Goal: Information Seeking & Learning: Learn about a topic

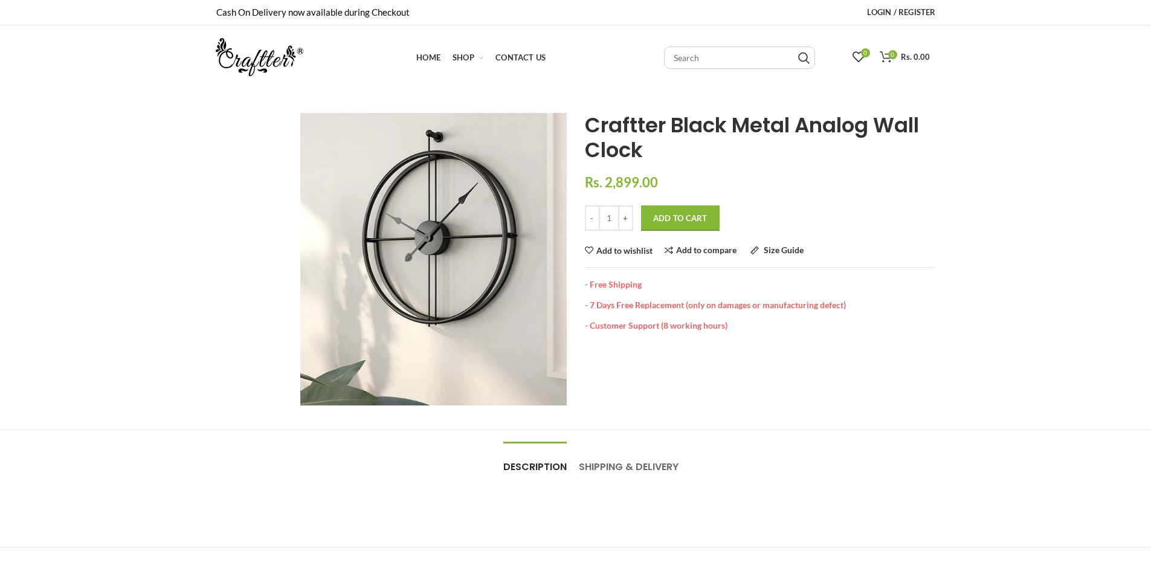
scroll to position [1, 0]
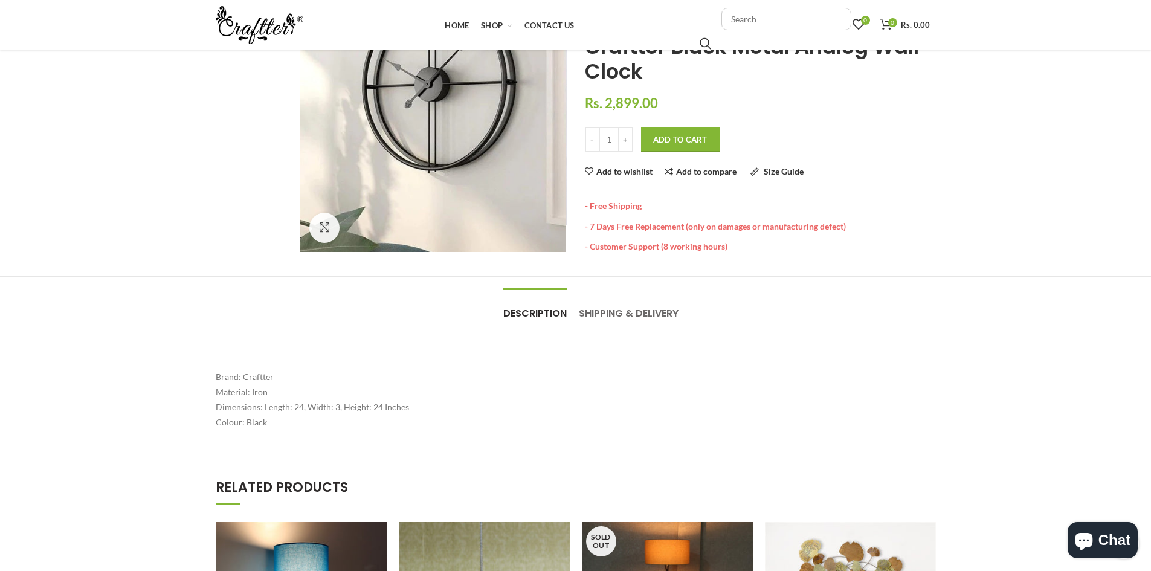
scroll to position [121, 0]
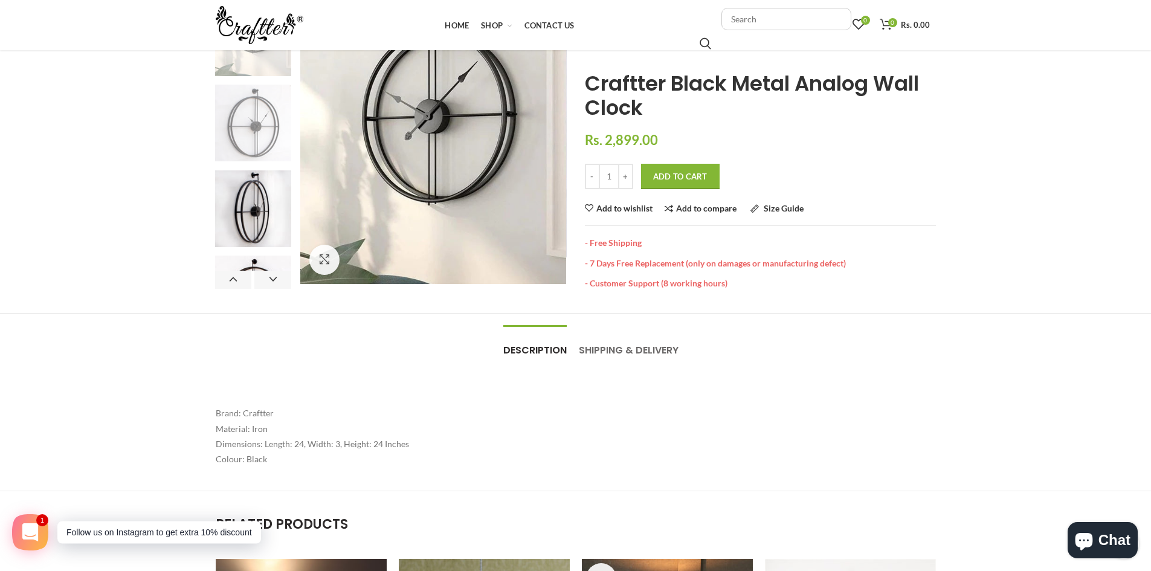
click at [265, 131] on img at bounding box center [253, 123] width 77 height 77
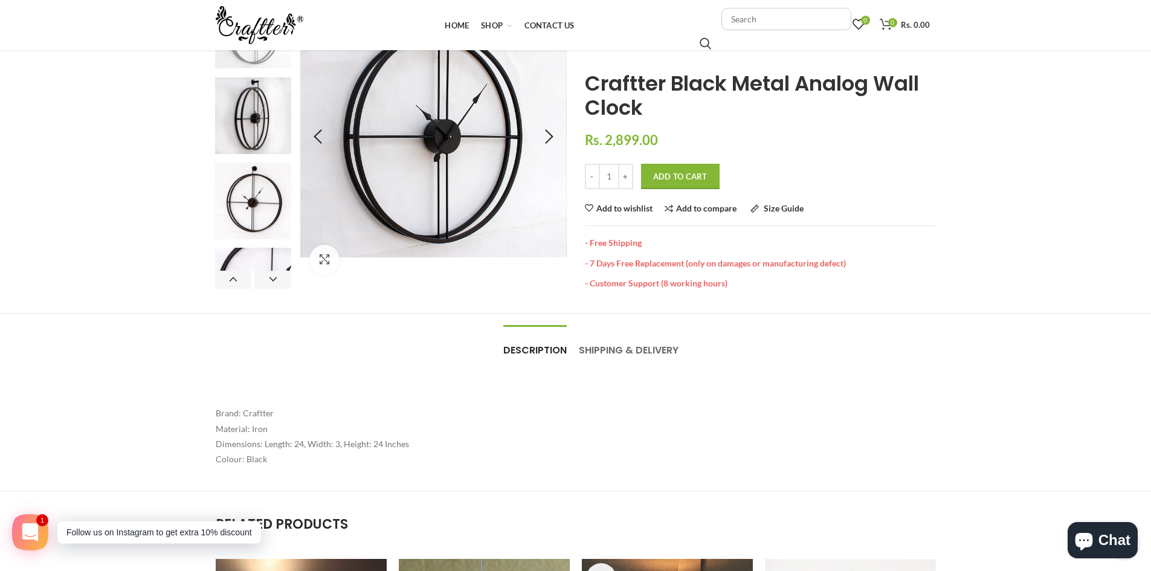
click at [548, 145] on div at bounding box center [548, 138] width 30 height 30
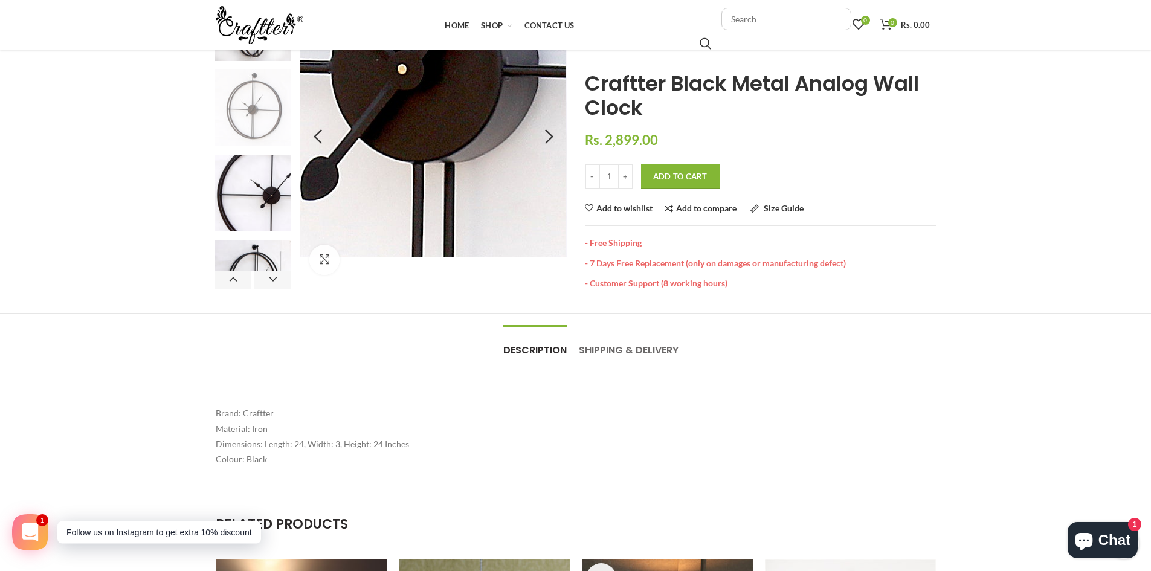
click at [476, 144] on img at bounding box center [446, 34] width 1510 height 1510
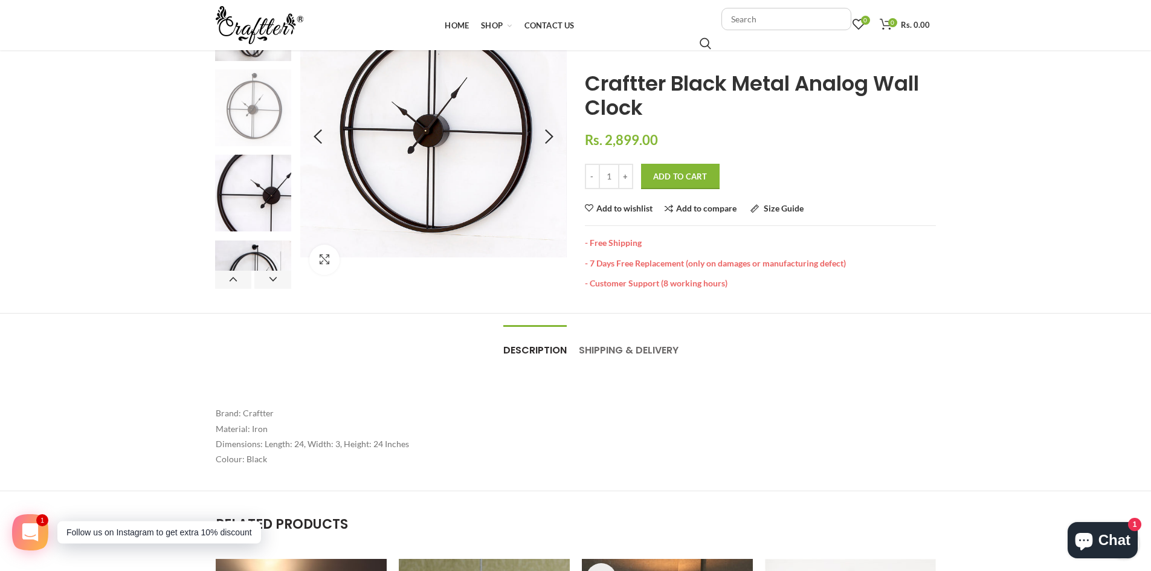
click at [476, 144] on img at bounding box center [446, 34] width 1510 height 1510
click at [327, 254] on link "Click to enlarge" at bounding box center [359, 260] width 101 height 30
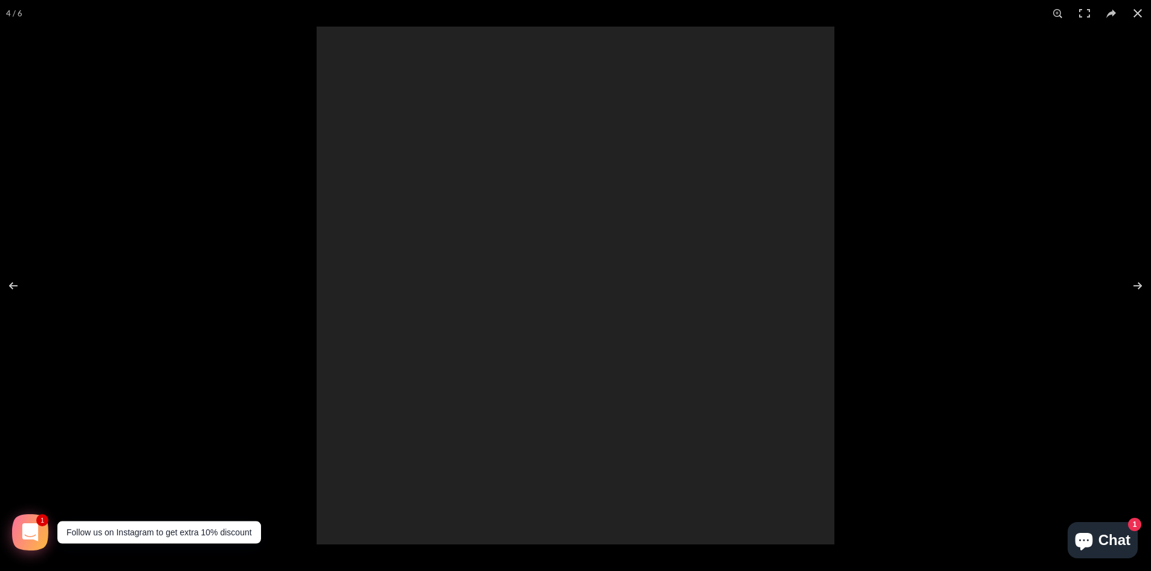
click at [327, 254] on div at bounding box center [575, 286] width 518 height 518
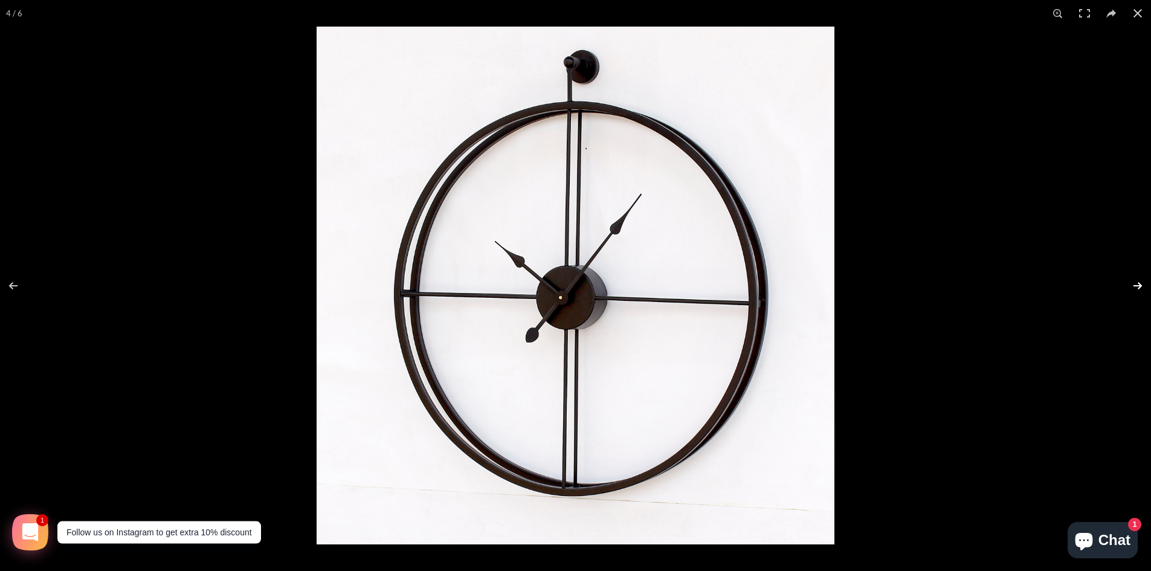
click at [1138, 284] on button at bounding box center [1129, 285] width 42 height 60
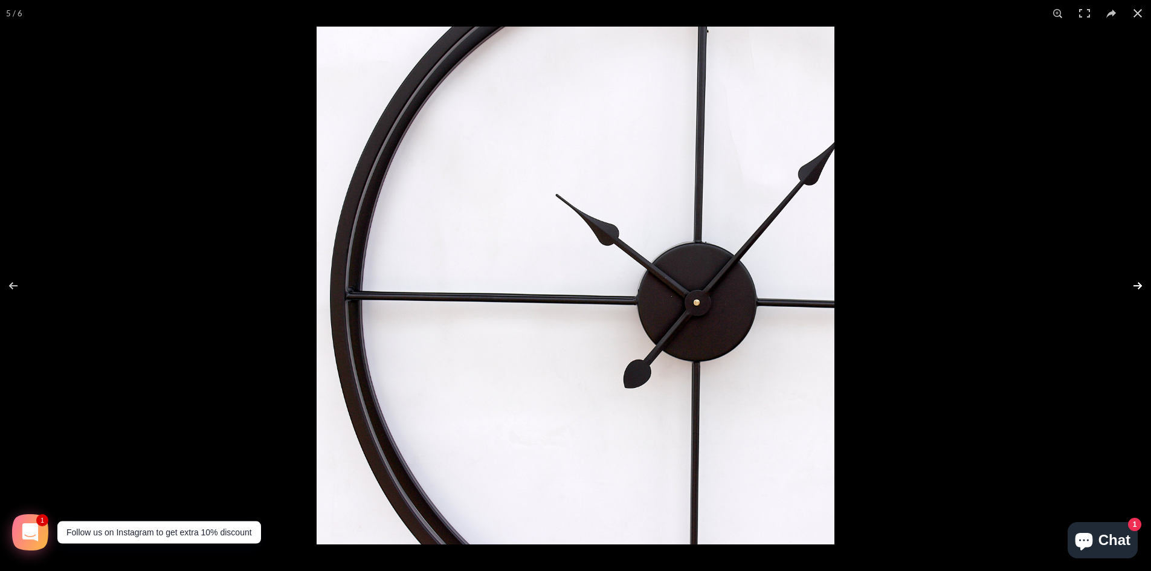
click at [1138, 284] on button at bounding box center [1129, 285] width 42 height 60
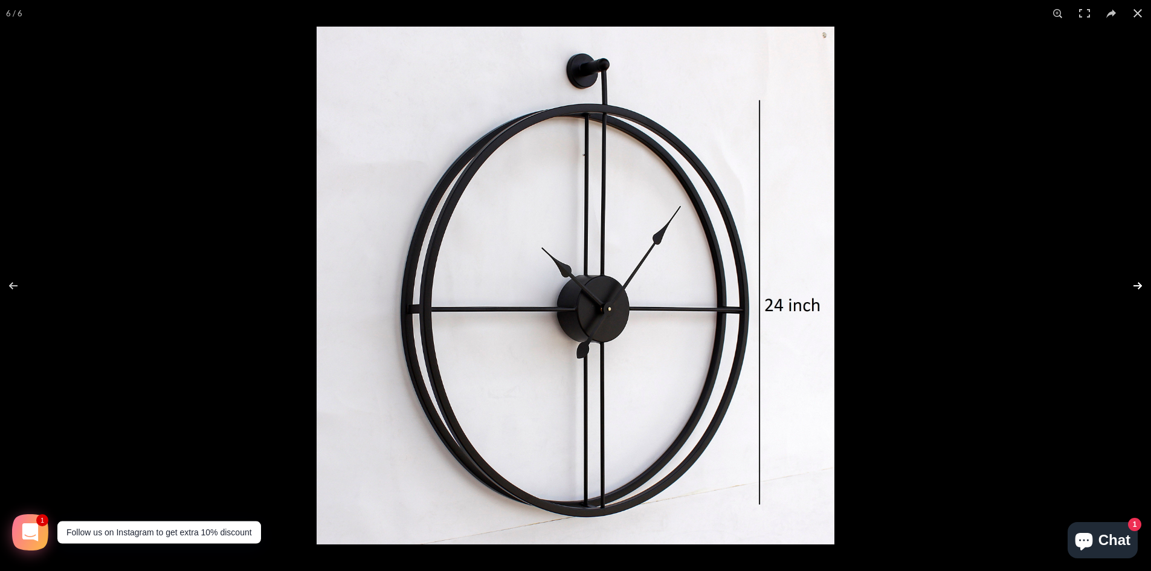
click at [1138, 284] on button at bounding box center [1129, 285] width 42 height 60
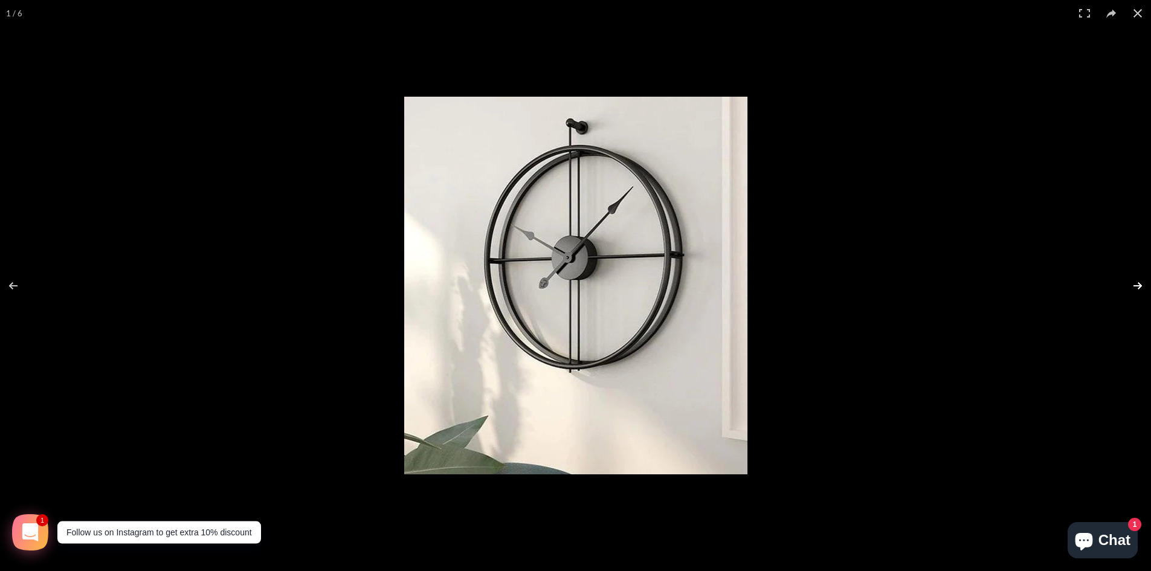
click at [1138, 284] on button at bounding box center [1129, 285] width 42 height 60
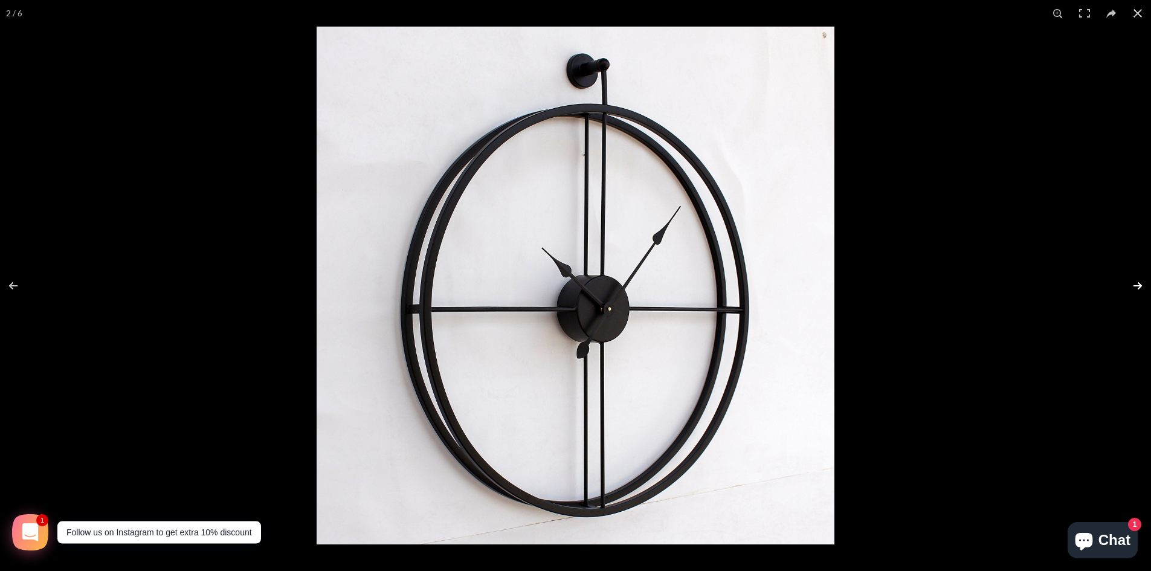
click at [1138, 284] on button at bounding box center [1129, 285] width 42 height 60
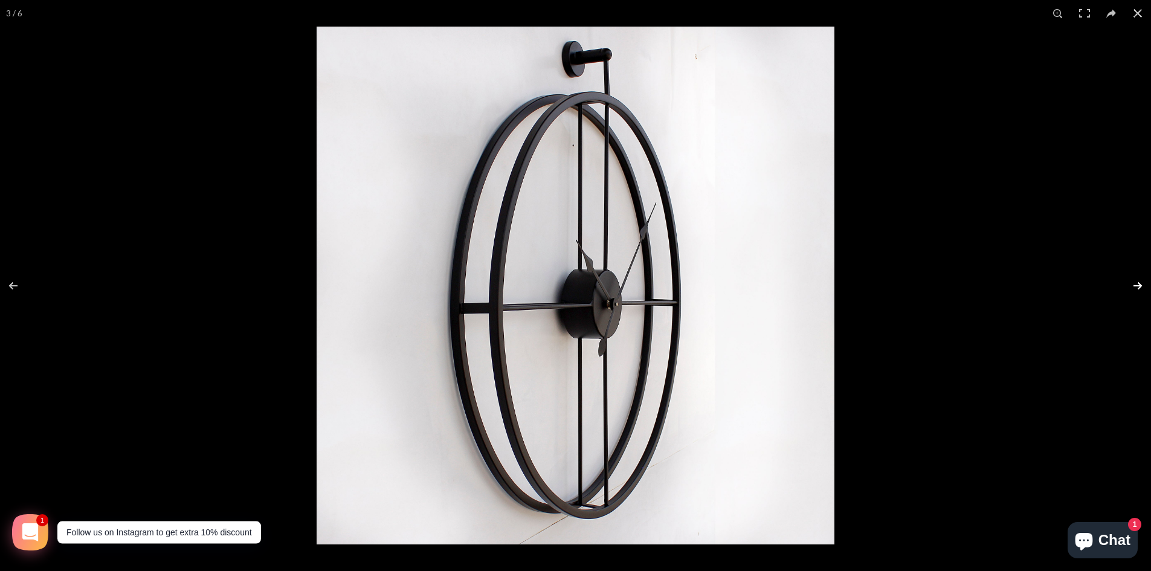
click at [1138, 284] on button at bounding box center [1129, 285] width 42 height 60
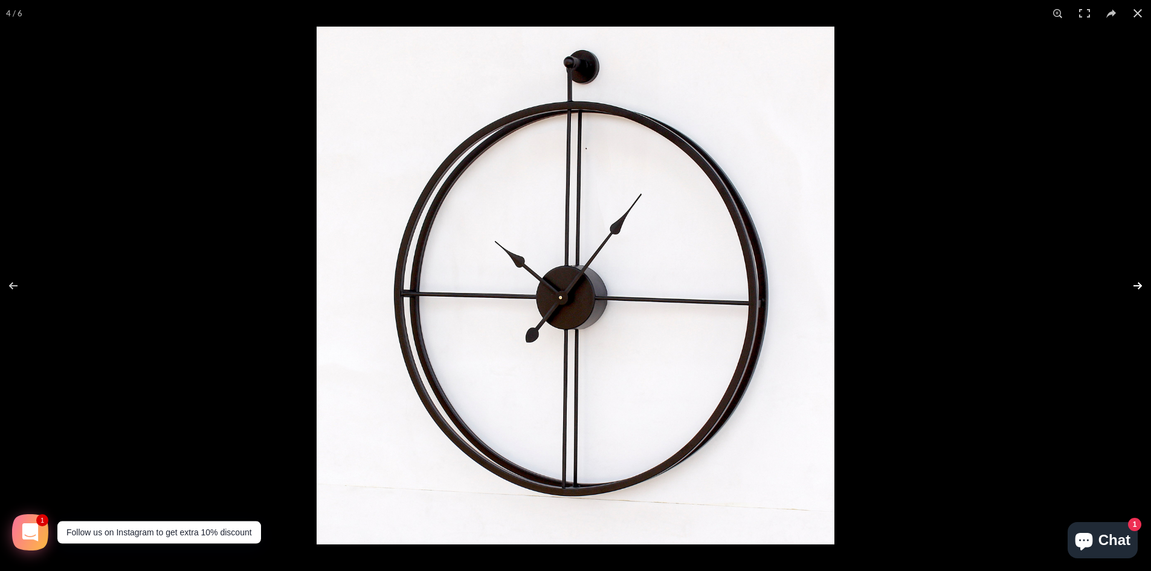
click at [1138, 284] on button at bounding box center [1129, 285] width 42 height 60
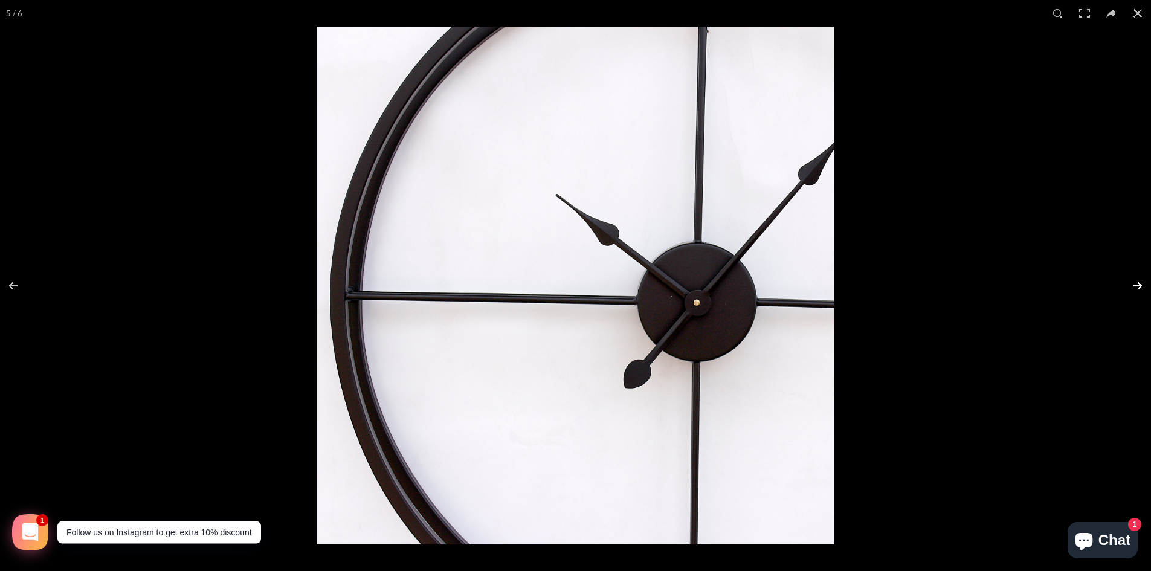
click at [1138, 284] on button at bounding box center [1129, 285] width 42 height 60
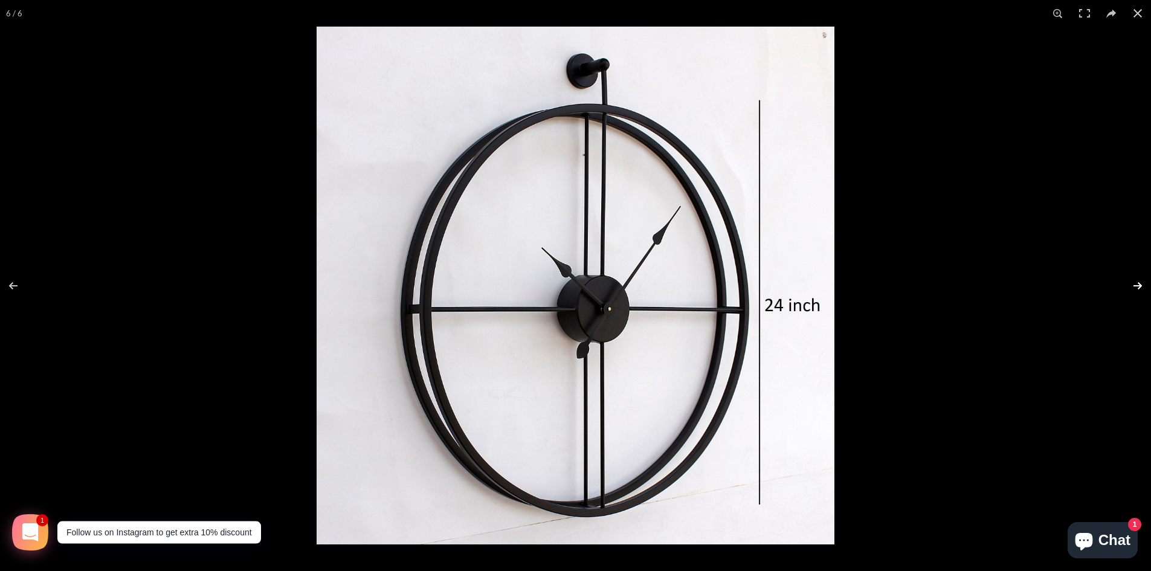
click at [1138, 284] on button at bounding box center [1129, 285] width 42 height 60
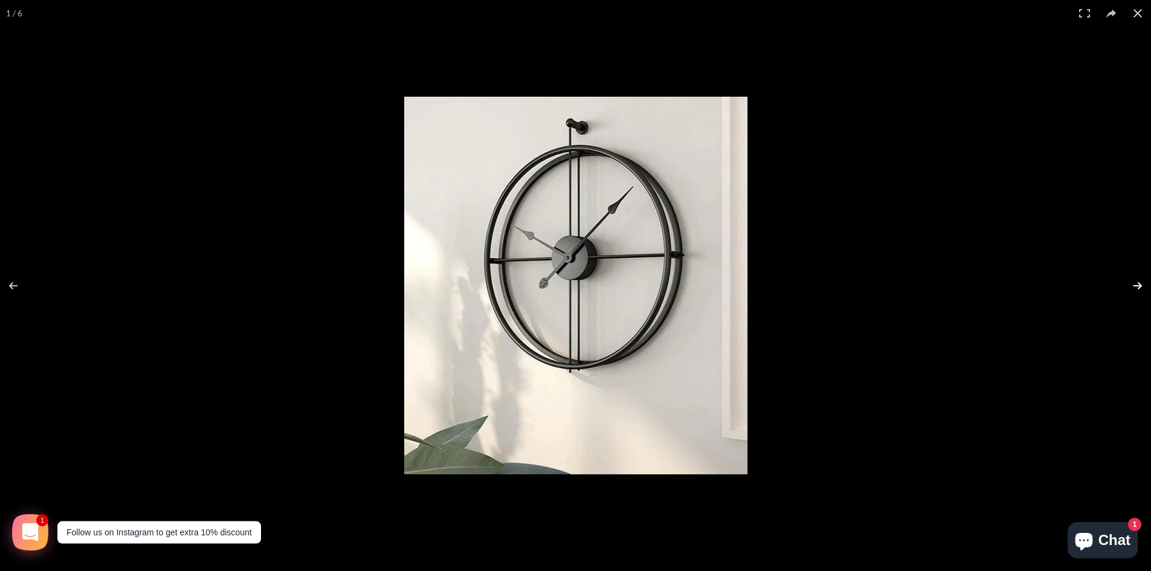
click at [1138, 284] on button at bounding box center [1129, 285] width 42 height 60
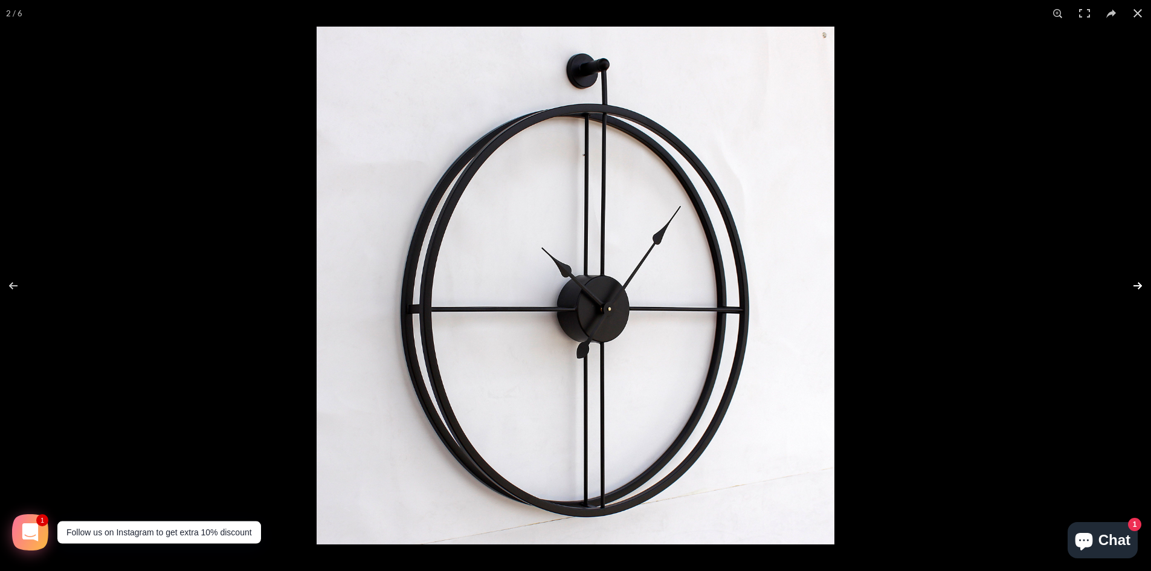
click at [1138, 284] on button at bounding box center [1129, 285] width 42 height 60
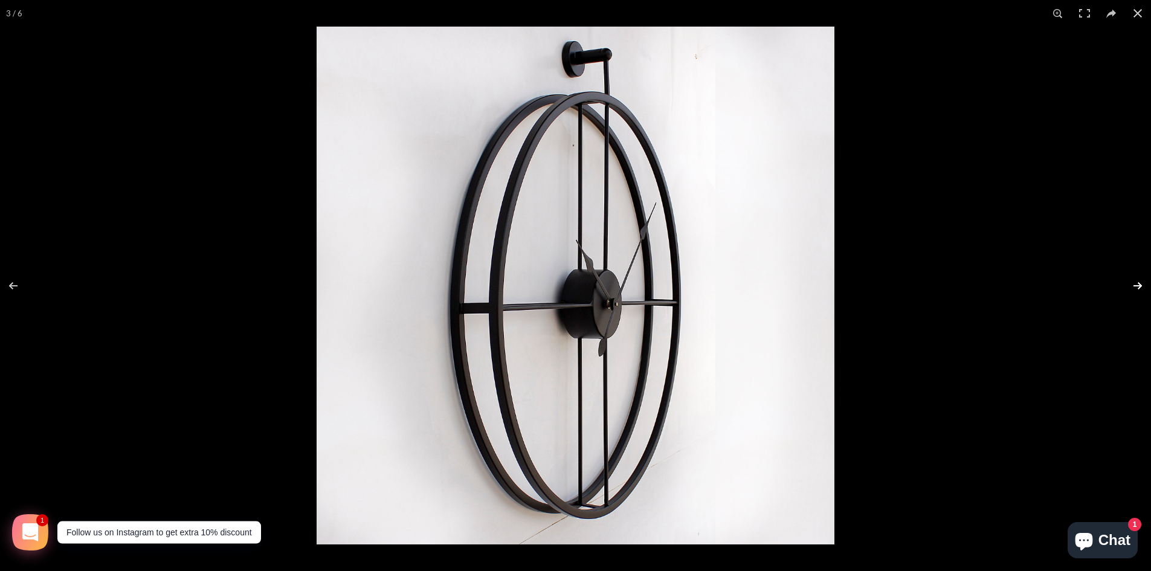
click at [1138, 284] on button at bounding box center [1129, 285] width 42 height 60
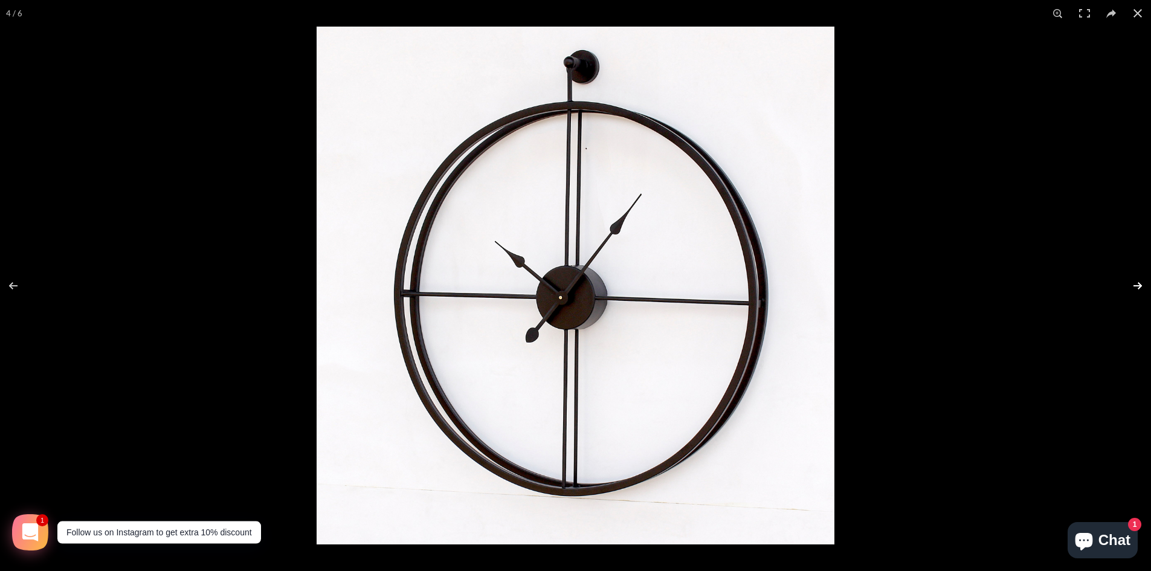
click at [1138, 284] on button at bounding box center [1129, 285] width 42 height 60
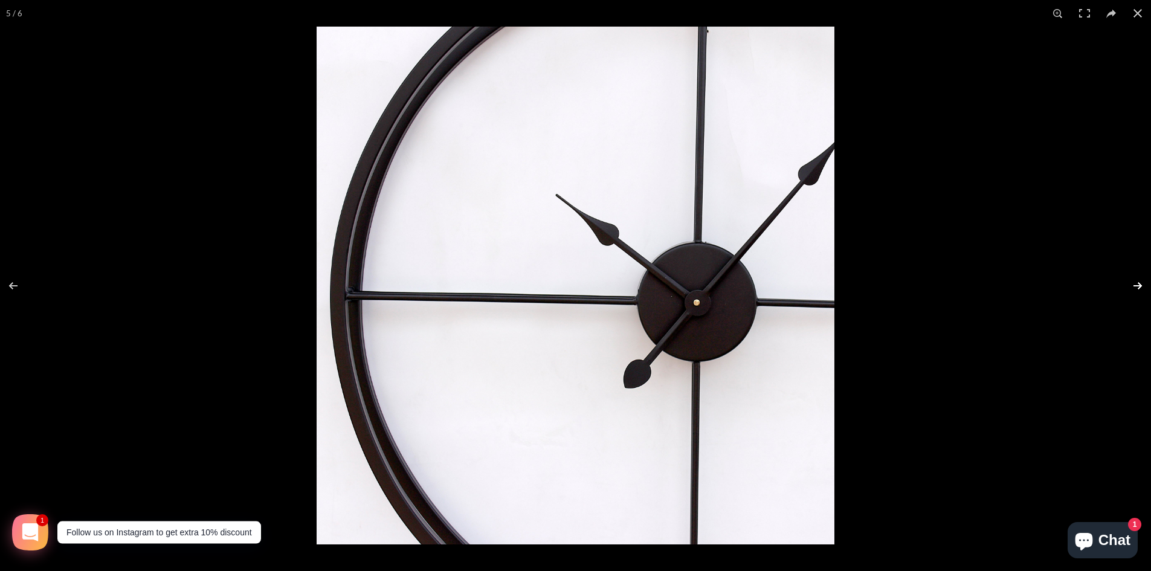
click at [1138, 284] on button at bounding box center [1129, 285] width 42 height 60
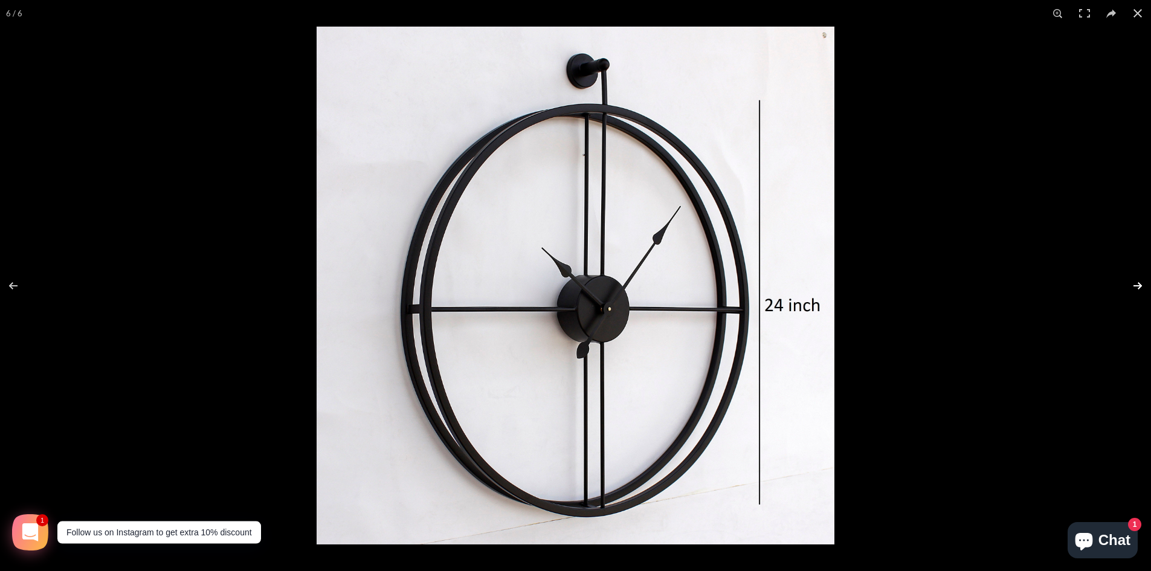
click at [1135, 281] on button at bounding box center [1129, 285] width 42 height 60
